Goal: Information Seeking & Learning: Check status

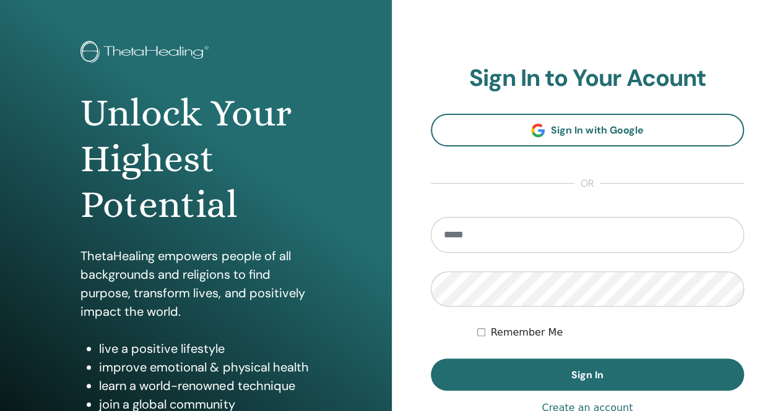
scroll to position [124, 0]
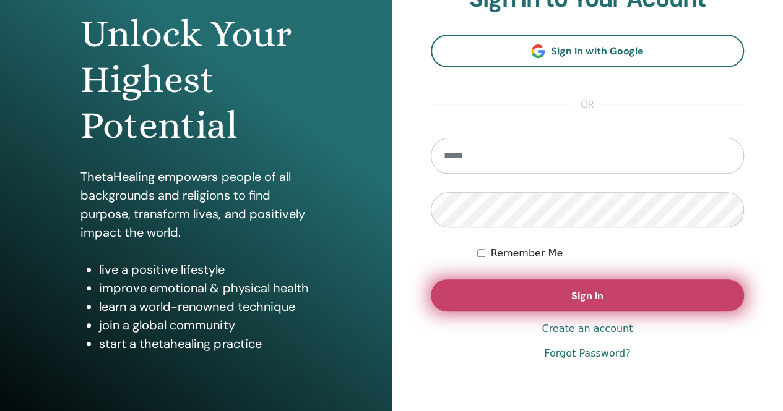
type input "**********"
click at [569, 296] on button "Sign In" at bounding box center [588, 296] width 314 height 32
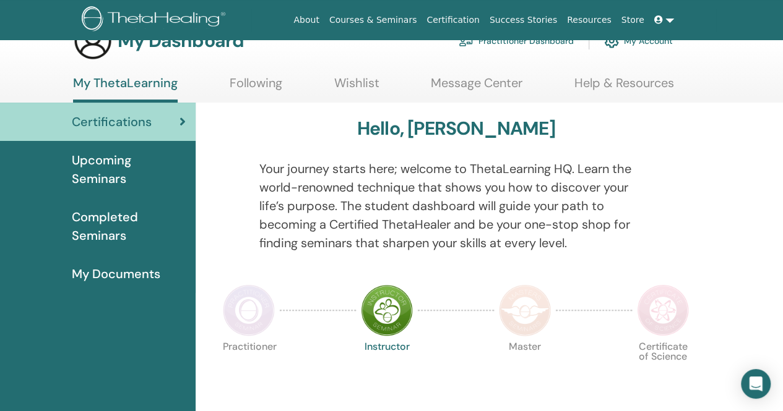
scroll to position [62, 0]
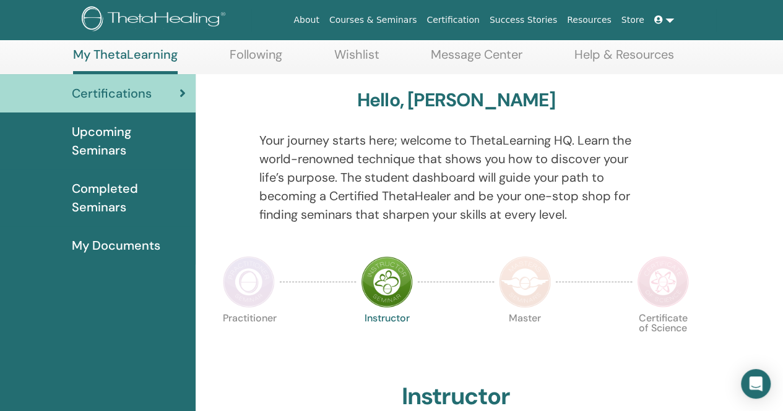
click at [103, 196] on span "Completed Seminars" at bounding box center [129, 197] width 114 height 37
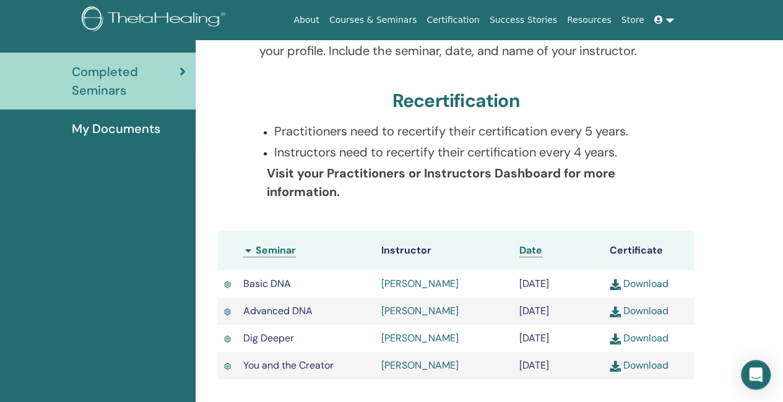
scroll to position [280, 0]
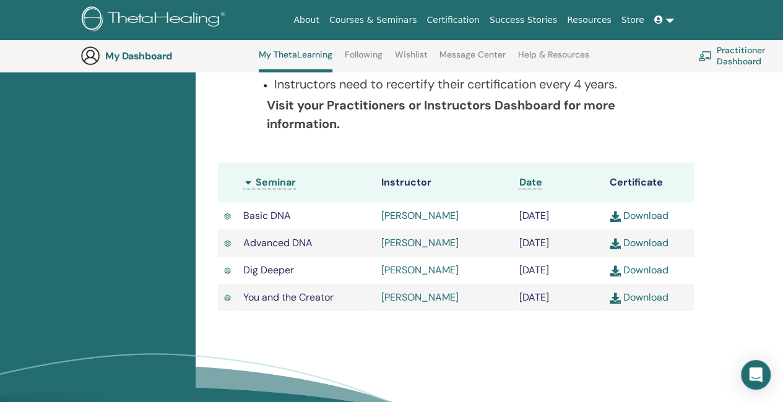
drag, startPoint x: 226, startPoint y: 169, endPoint x: 712, endPoint y: 345, distance: 517.3
click at [712, 345] on div "Completed Seminars Below you can find your completed seminars. If you see missi…" at bounding box center [489, 183] width 587 height 588
click at [719, 288] on div "Completed Seminars Below you can find your completed seminars. If you see missi…" at bounding box center [489, 183] width 587 height 588
